Goal: Transaction & Acquisition: Purchase product/service

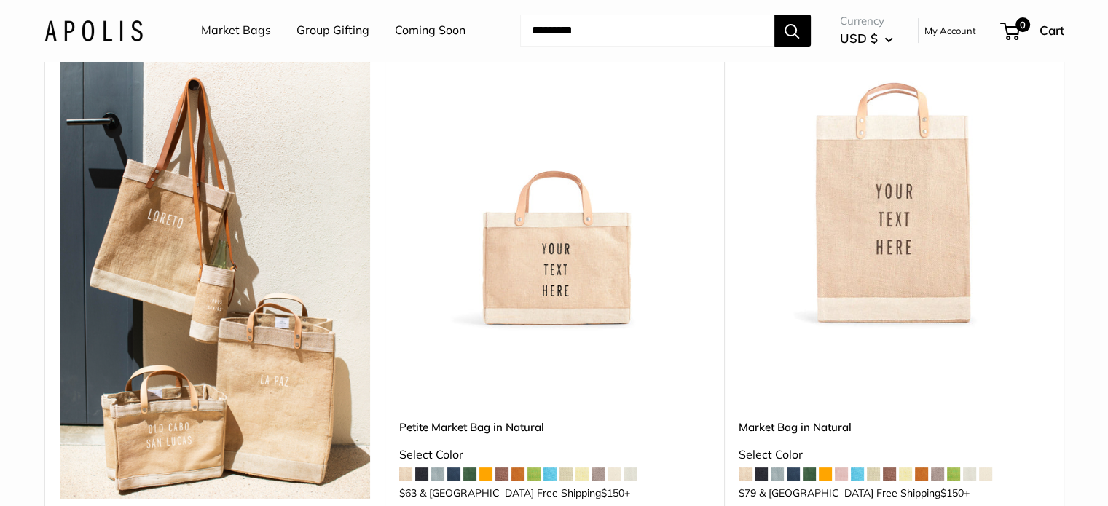
scroll to position [218, 0]
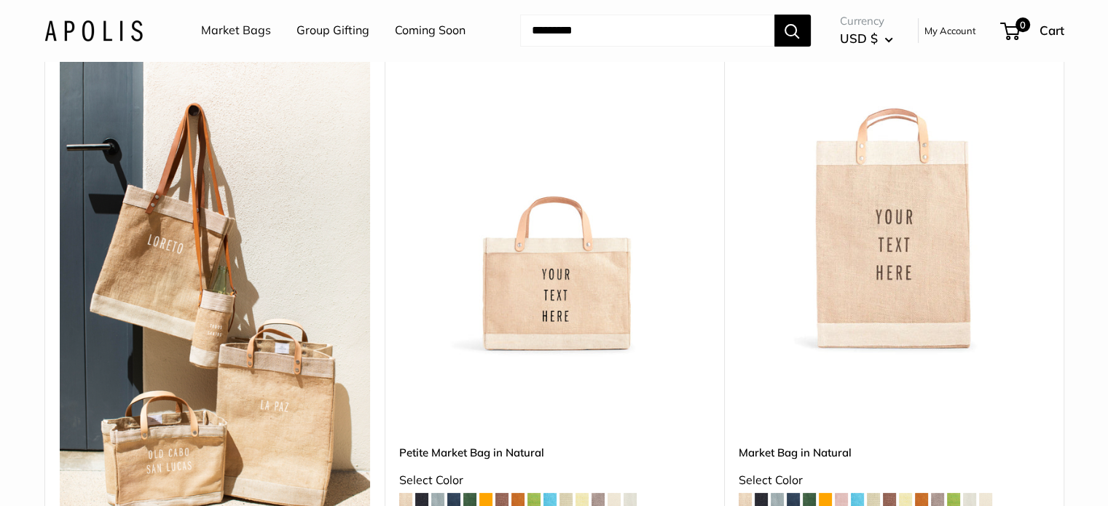
click at [0, 0] on img at bounding box center [0, 0] width 0 height 0
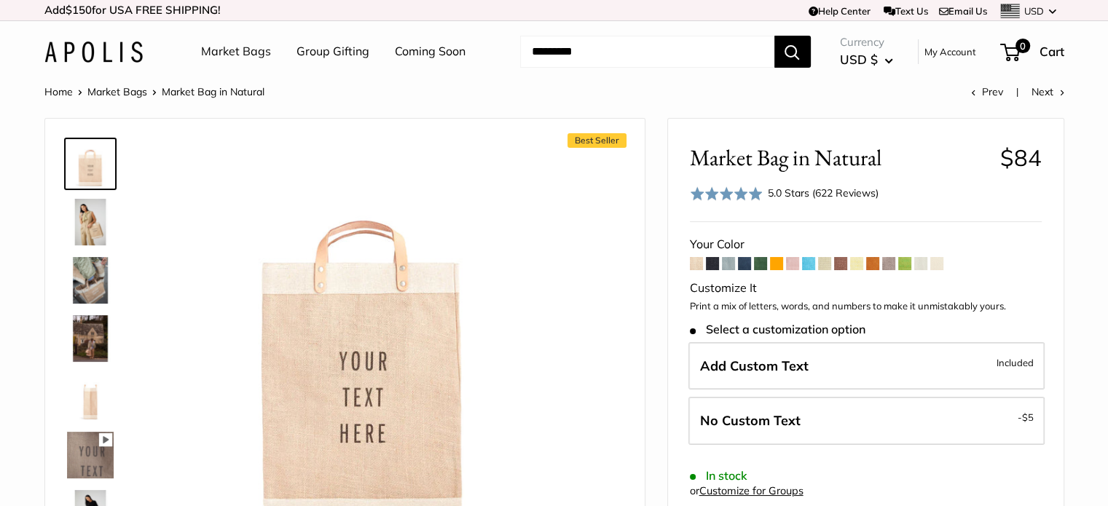
click at [712, 263] on span at bounding box center [712, 263] width 13 height 13
